Goal: Find specific page/section: Find specific page/section

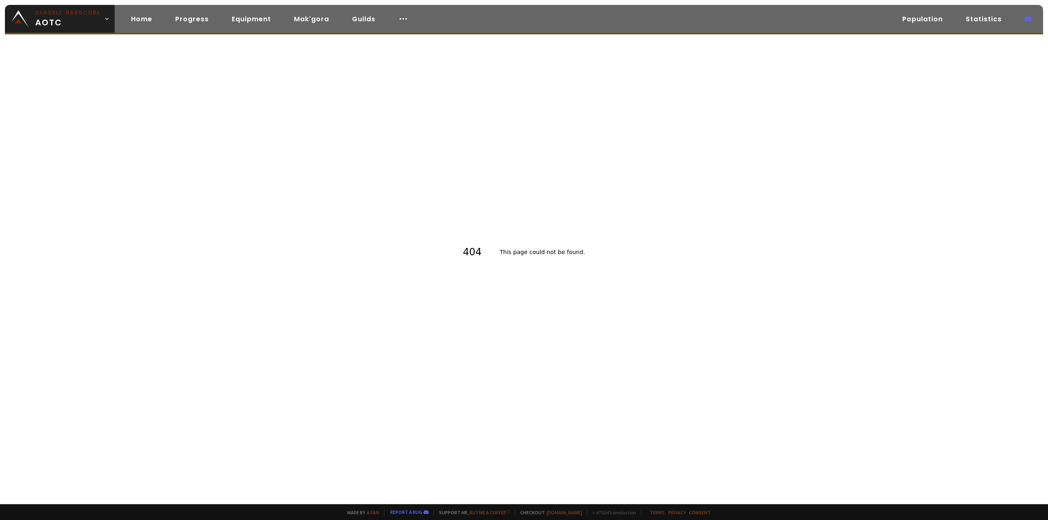
click at [422, 261] on div "404 This page could not be found ." at bounding box center [524, 252] width 1048 height 504
click at [141, 19] on link "Home" at bounding box center [141, 19] width 34 height 17
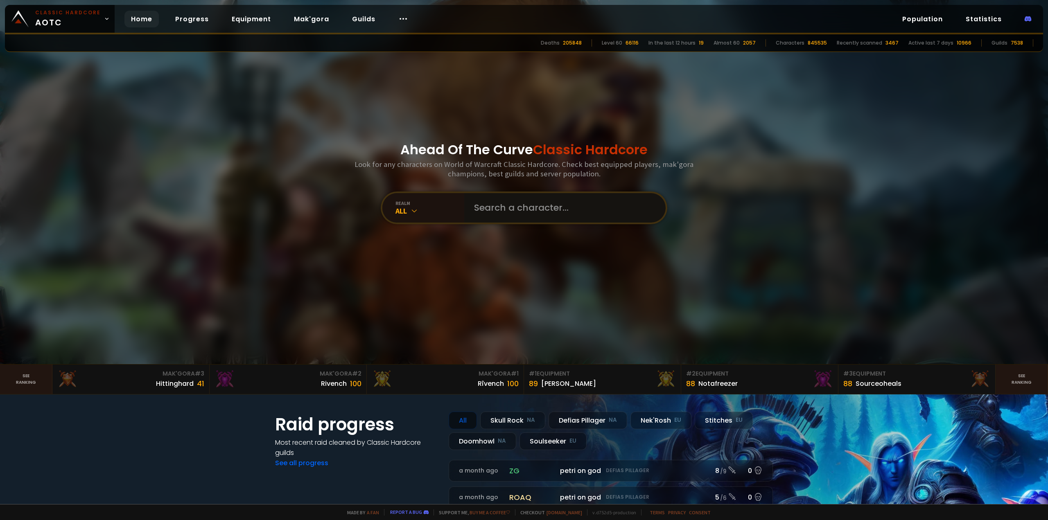
click at [525, 214] on input "text" at bounding box center [562, 207] width 187 height 29
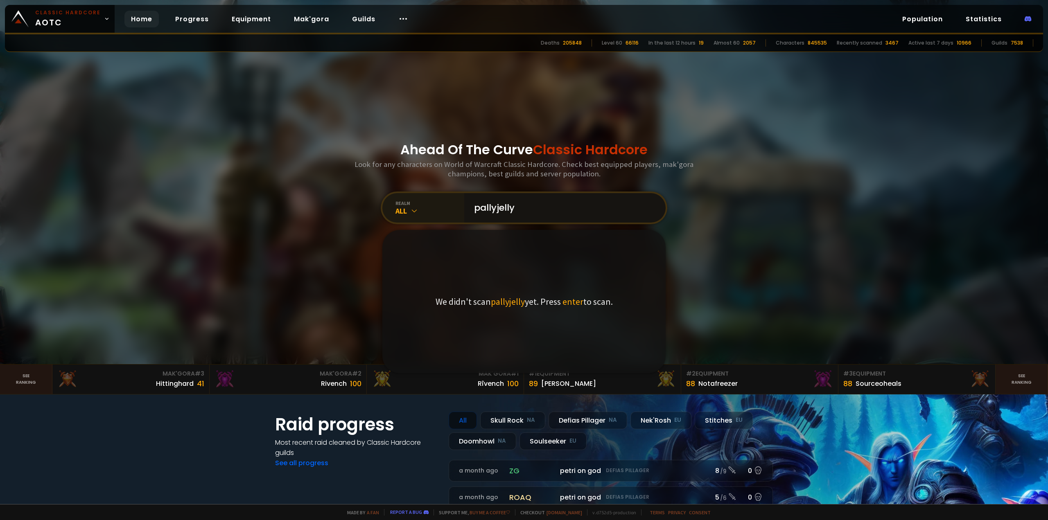
type input "pallyjelly"
click at [410, 209] on icon at bounding box center [414, 211] width 8 height 8
click at [417, 336] on div "Doomhowl NA" at bounding box center [423, 337] width 79 height 19
click at [591, 210] on input "pallyjelly" at bounding box center [562, 207] width 187 height 29
click at [569, 301] on span "enter" at bounding box center [572, 301] width 21 height 11
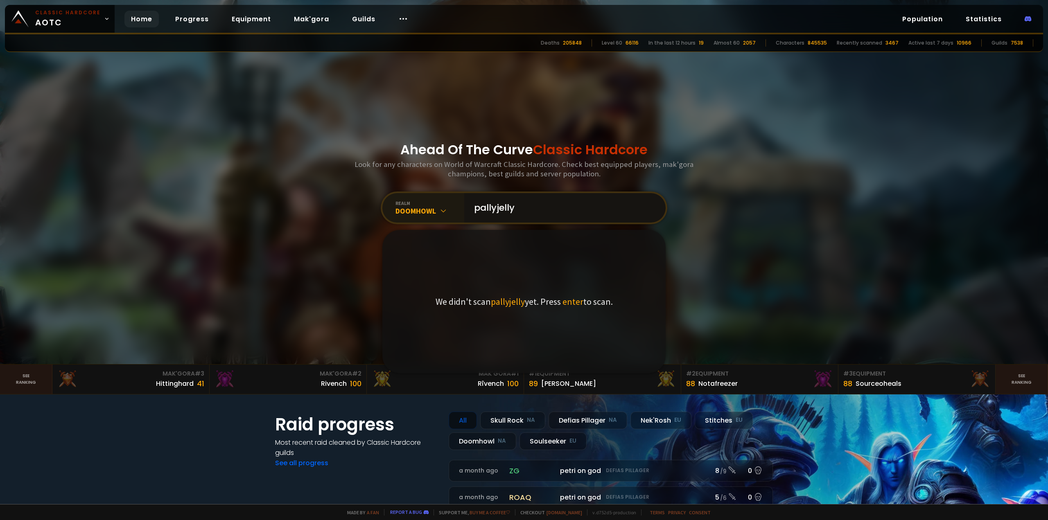
click at [546, 199] on input "pallyjelly" at bounding box center [562, 207] width 187 height 29
